Goal: Check status: Check status

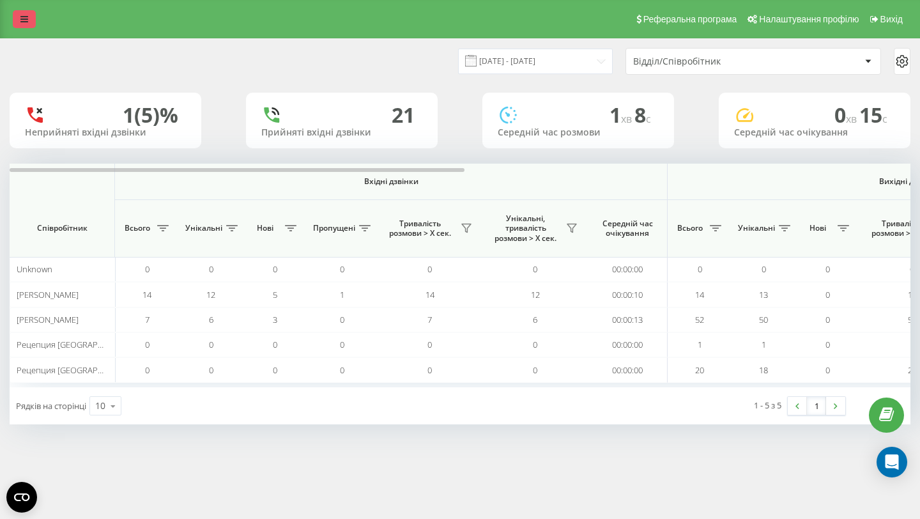
click at [13, 18] on link at bounding box center [24, 19] width 23 height 18
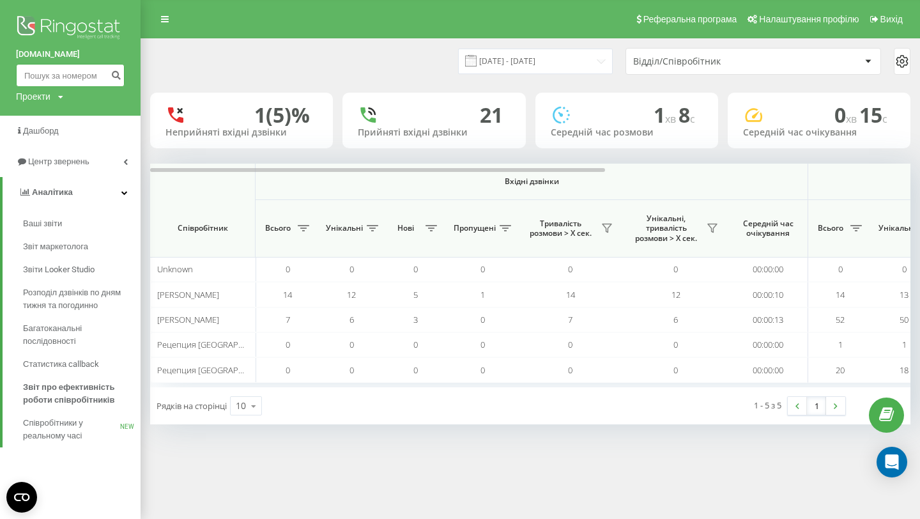
click at [59, 77] on input at bounding box center [70, 75] width 109 height 23
paste input "[PHONE_NUMBER]"
click at [31, 74] on input "[PHONE_NUMBER]" at bounding box center [70, 75] width 109 height 23
type input "48666205561"
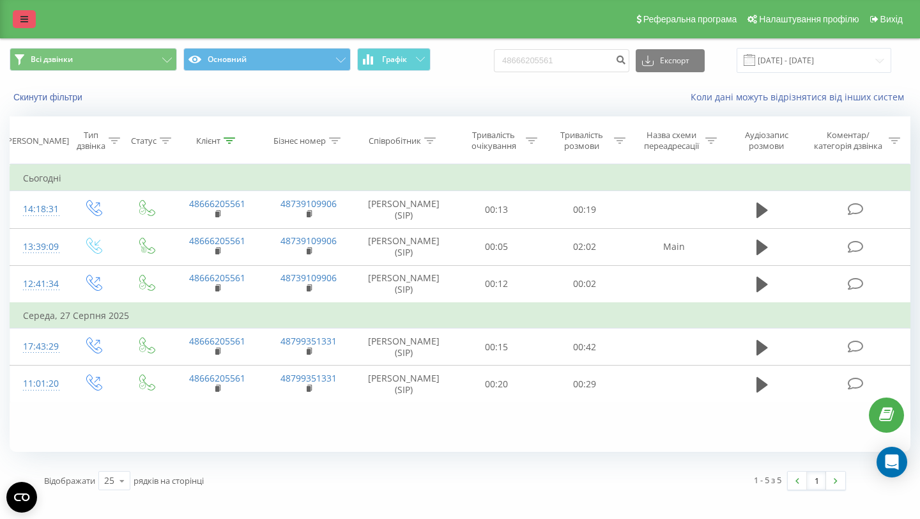
click at [23, 17] on icon at bounding box center [24, 19] width 8 height 9
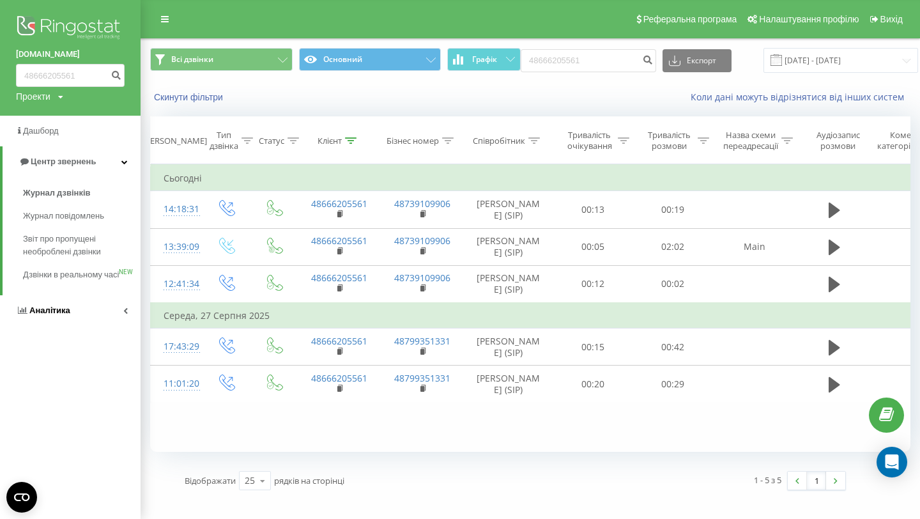
click at [49, 315] on span "Аналiтика" at bounding box center [49, 311] width 41 height 10
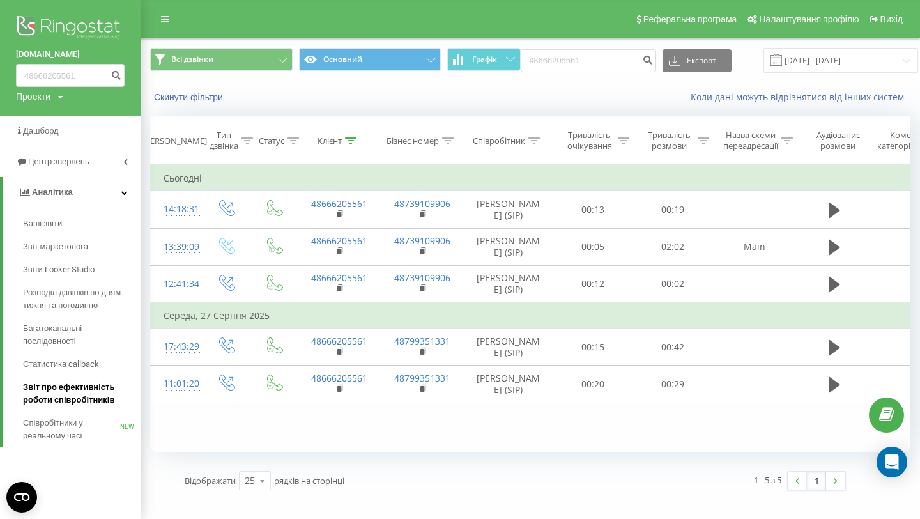
click at [48, 403] on span "Звіт про ефективність роботи співробітників" at bounding box center [78, 394] width 111 height 26
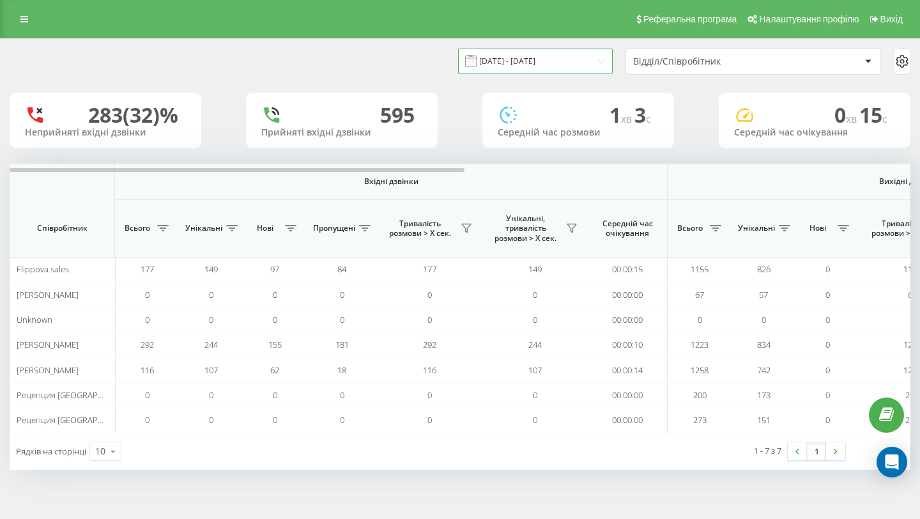
click at [559, 61] on input "[DATE] - [DATE]" at bounding box center [535, 61] width 155 height 25
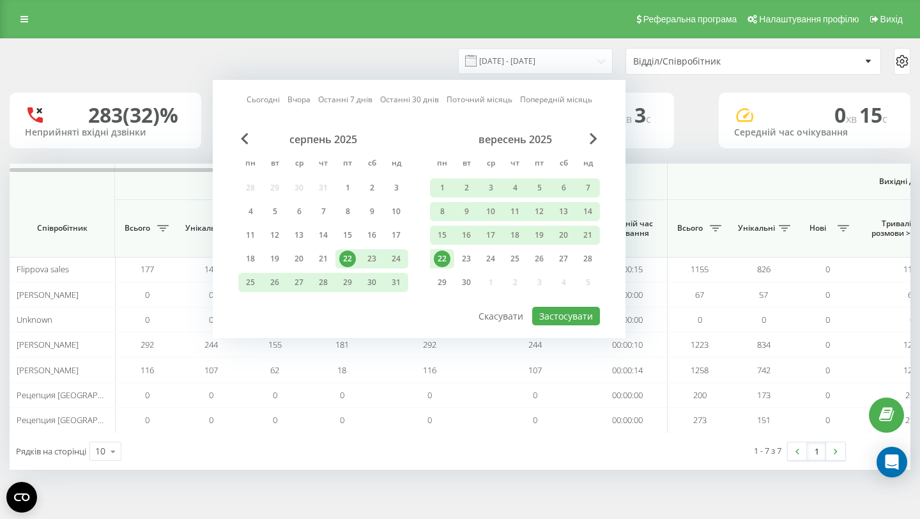
click at [446, 264] on div "22" at bounding box center [442, 259] width 17 height 17
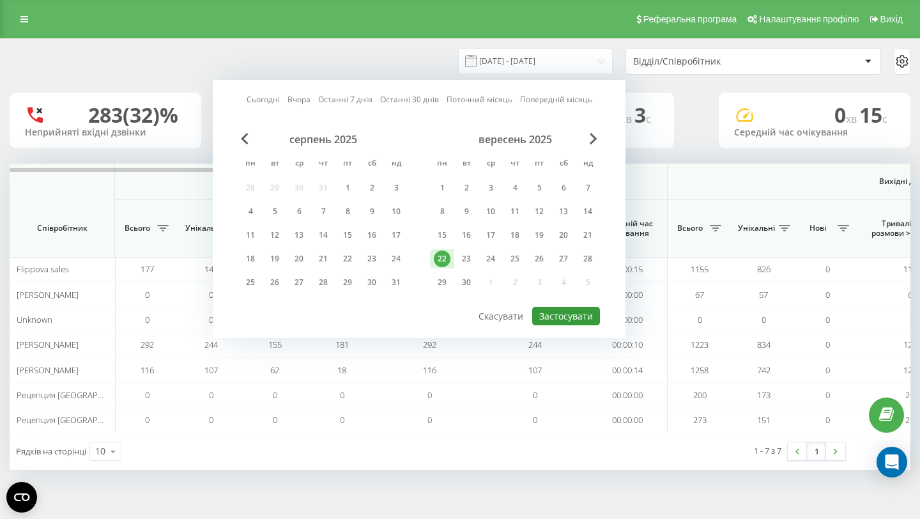
click at [562, 318] on button "Застосувати" at bounding box center [566, 316] width 68 height 19
type input "[DATE] - [DATE]"
